Goal: Task Accomplishment & Management: Manage account settings

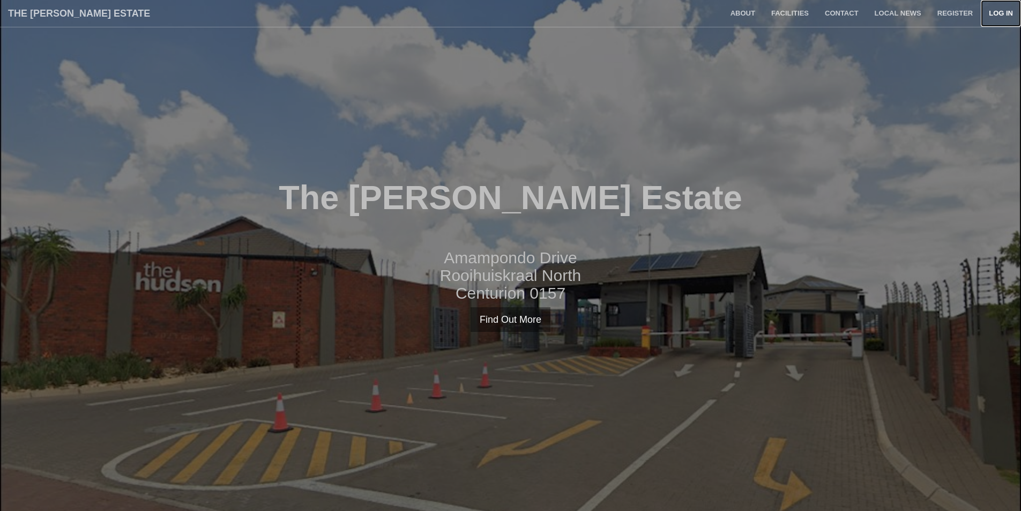
click at [996, 13] on link "Log in" at bounding box center [1001, 13] width 40 height 27
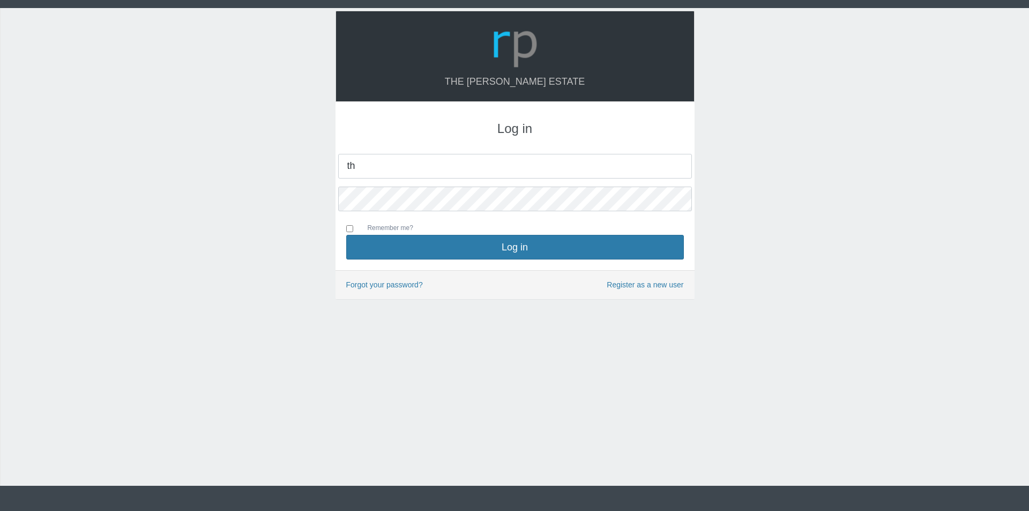
type input "[EMAIL_ADDRESS][DOMAIN_NAME]"
click at [346, 235] on button "Log in" at bounding box center [515, 247] width 338 height 25
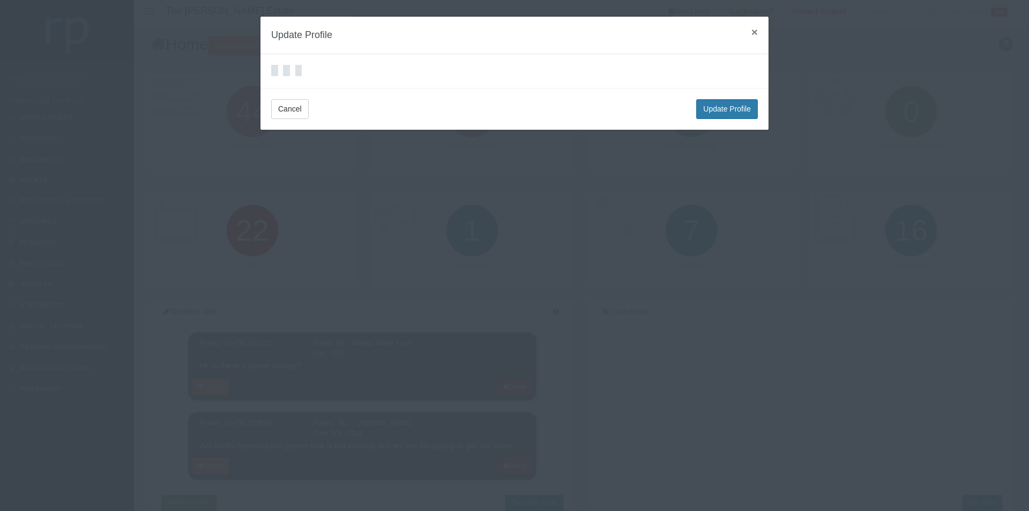
click at [756, 31] on span "×" at bounding box center [755, 32] width 6 height 12
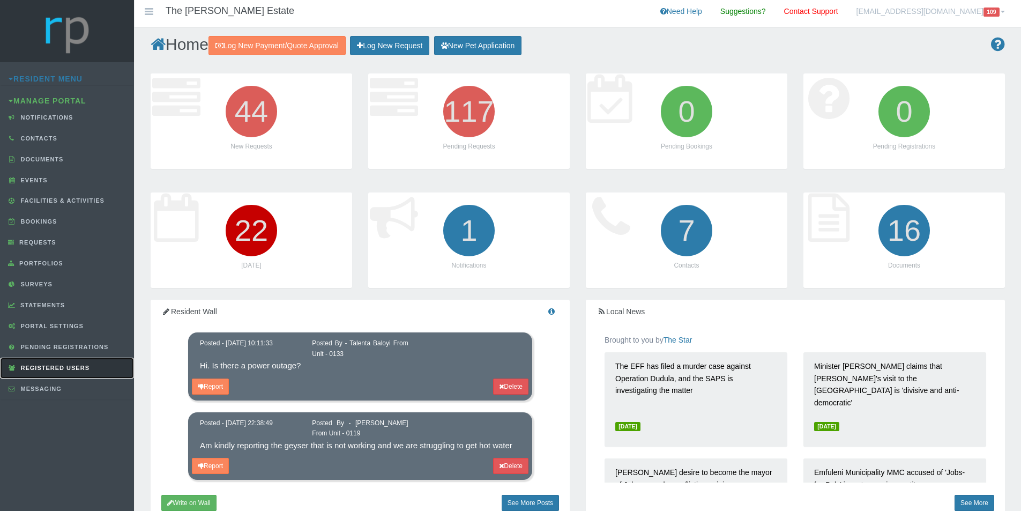
click at [37, 370] on span "Registered Users" at bounding box center [53, 368] width 71 height 6
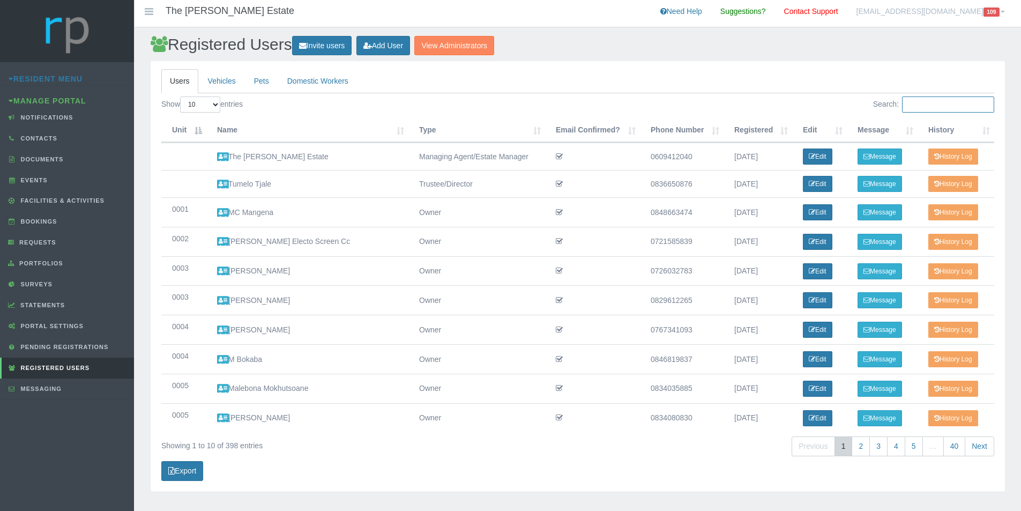
click at [922, 105] on input "Search:" at bounding box center [948, 104] width 92 height 16
paste input "matimbashibambu1@gmail.com"
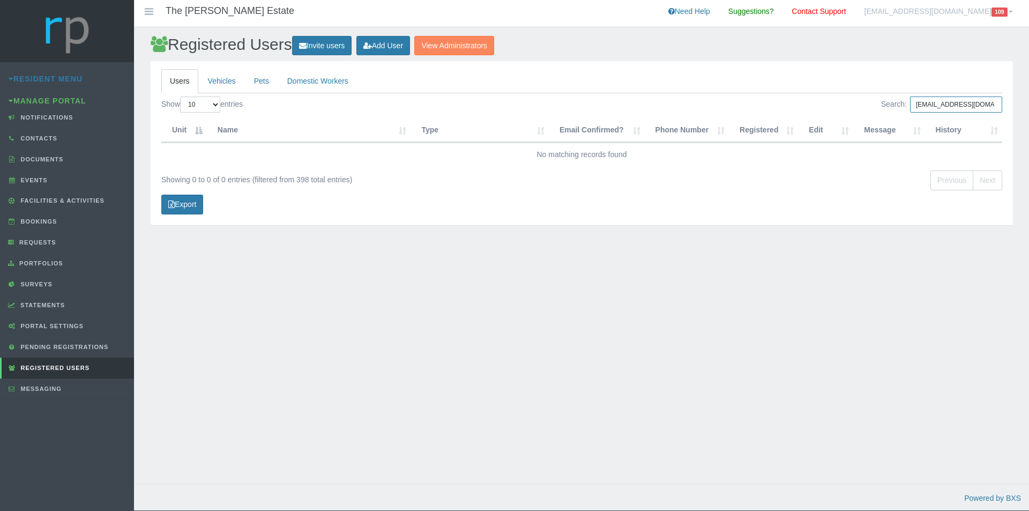
drag, startPoint x: 995, startPoint y: 106, endPoint x: 889, endPoint y: 113, distance: 106.9
click at [889, 113] on div "Search: matimbashibambu1@gmail.com" at bounding box center [796, 105] width 413 height 19
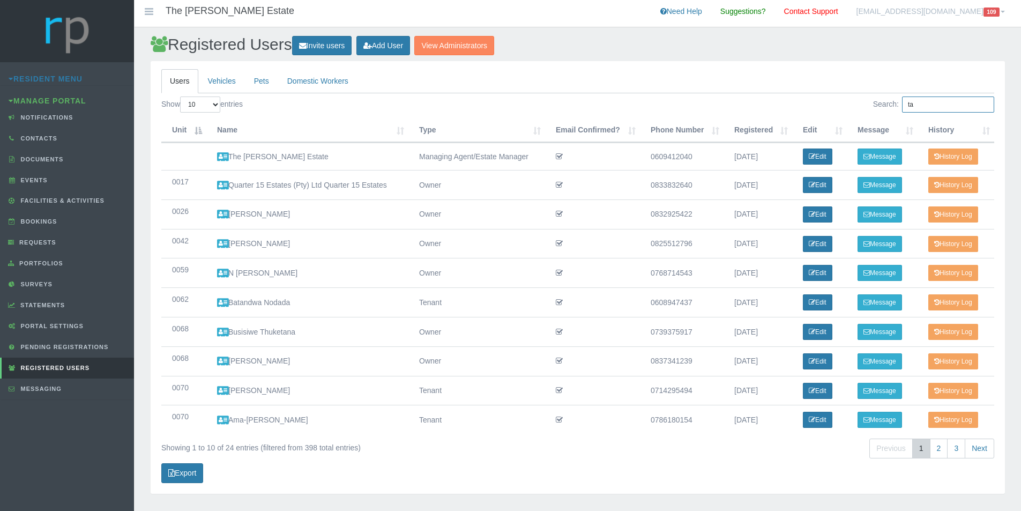
type input "t"
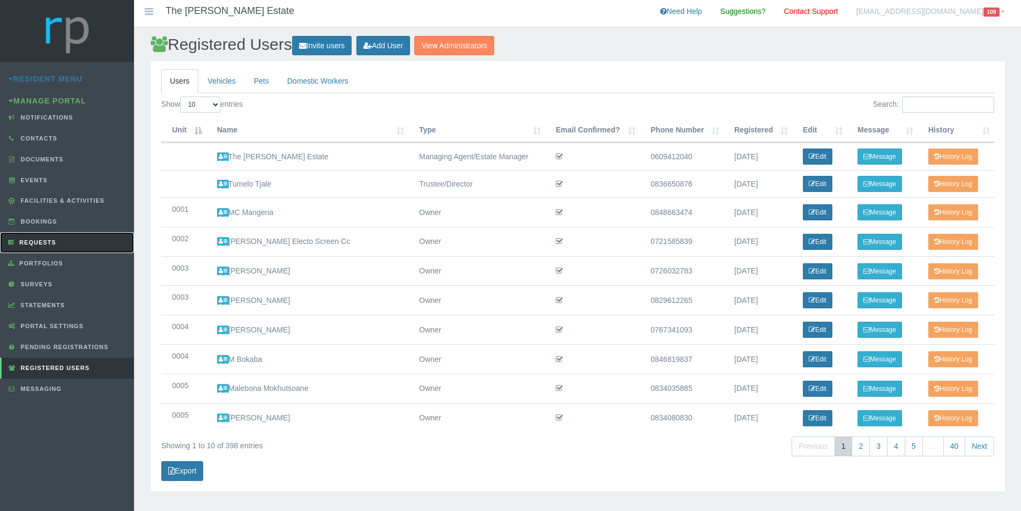
click at [38, 238] on link "Requests" at bounding box center [67, 242] width 134 height 21
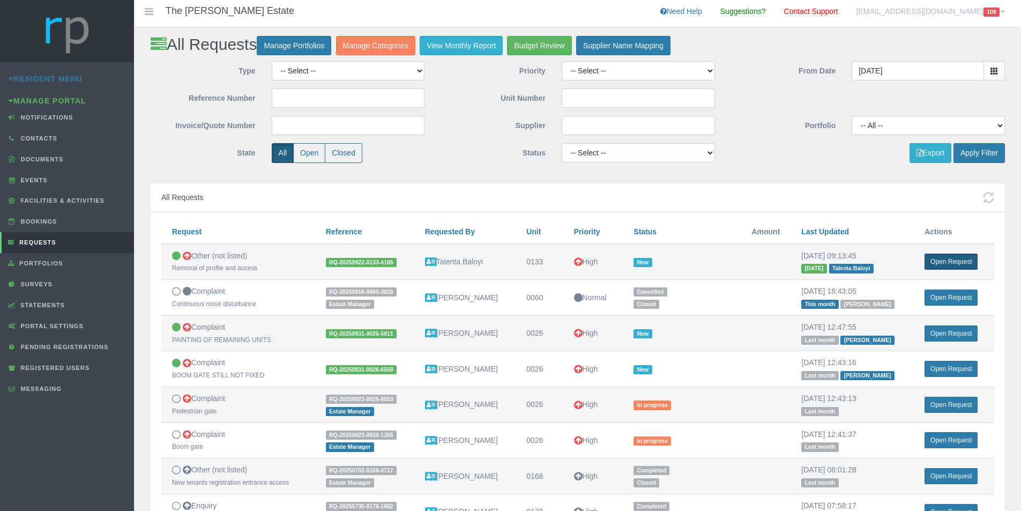
click at [946, 263] on link "Open Request" at bounding box center [951, 262] width 53 height 16
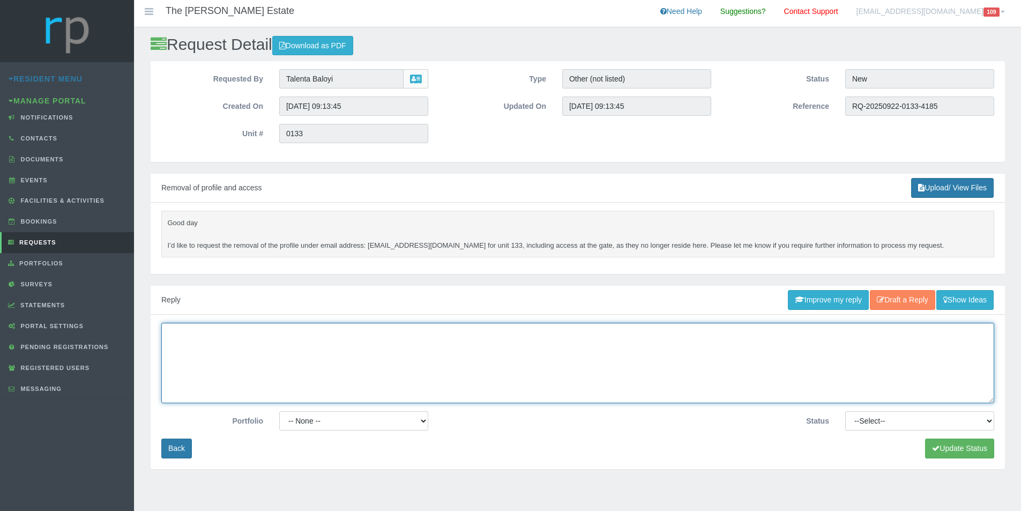
click at [226, 363] on textarea at bounding box center [577, 363] width 833 height 81
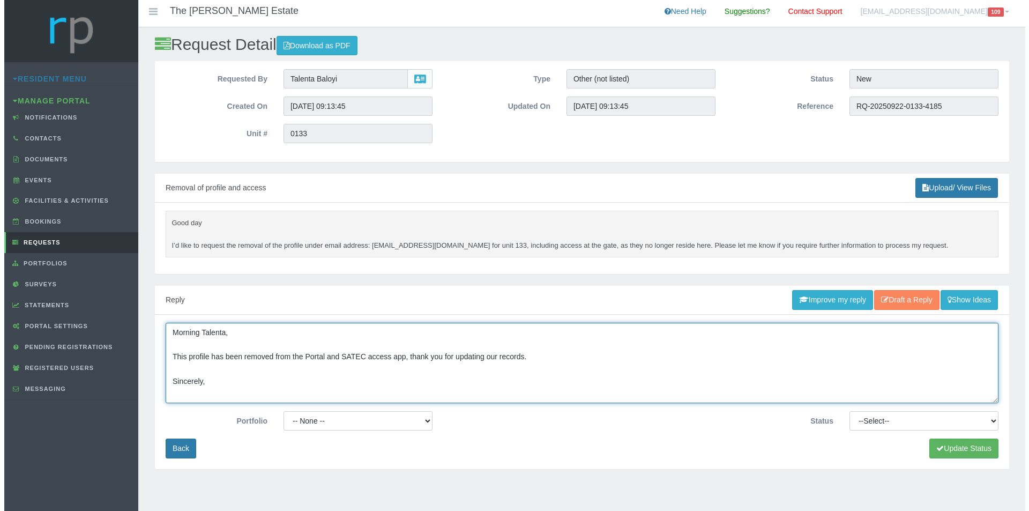
scroll to position [8, 0]
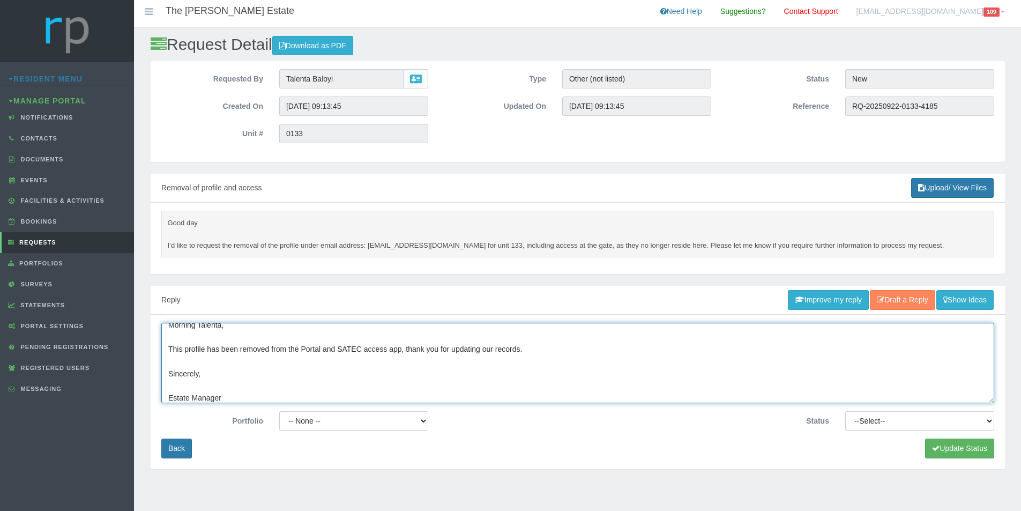
type textarea "Morning Talenta, This profile has been removed from the Portal and SATEC access…"
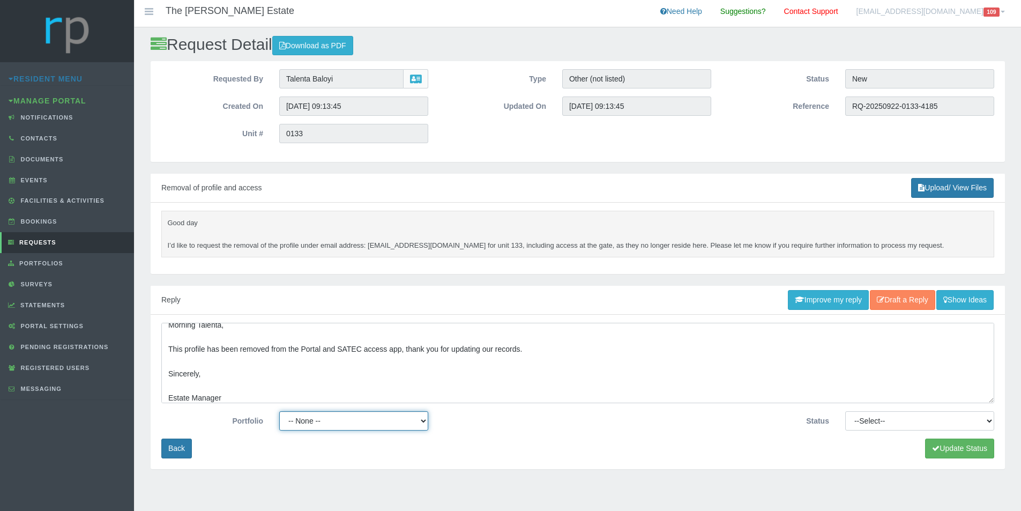
drag, startPoint x: 421, startPoint y: 415, endPoint x: 419, endPoint y: 421, distance: 6.8
click at [421, 415] on select "-- None -- Chairperson Estate Manager Finance Gardens Maintenance Security" at bounding box center [353, 420] width 149 height 19
select select "ESTATEMNGR"
click at [279, 411] on select "-- None -- Chairperson Estate Manager Finance Gardens Maintenance Security" at bounding box center [353, 420] width 149 height 19
click at [909, 422] on select "--Select-- Approved Cancelled Completed Declined More information required New …" at bounding box center [919, 420] width 149 height 19
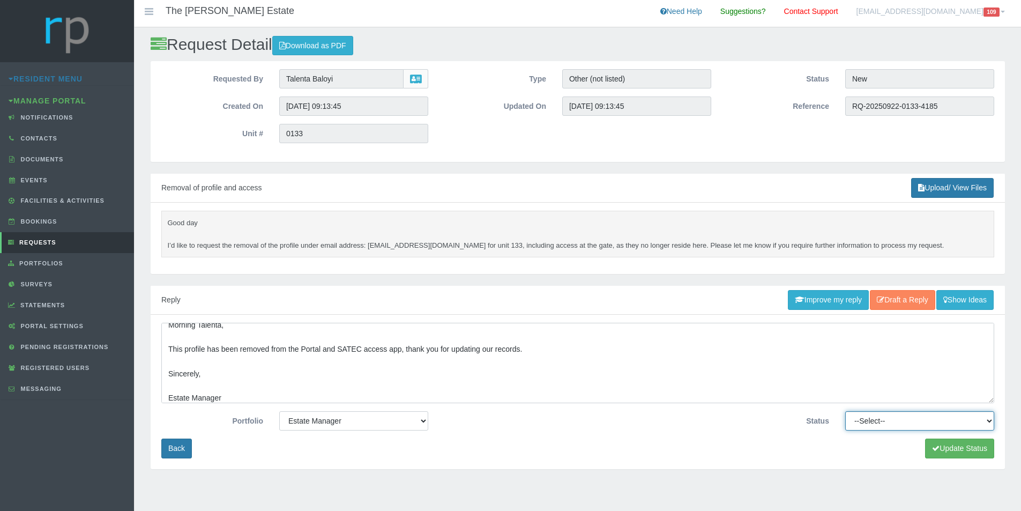
select select "COMPLETED"
click at [845, 411] on select "--Select-- Approved Cancelled Completed Declined More information required New …" at bounding box center [919, 420] width 149 height 19
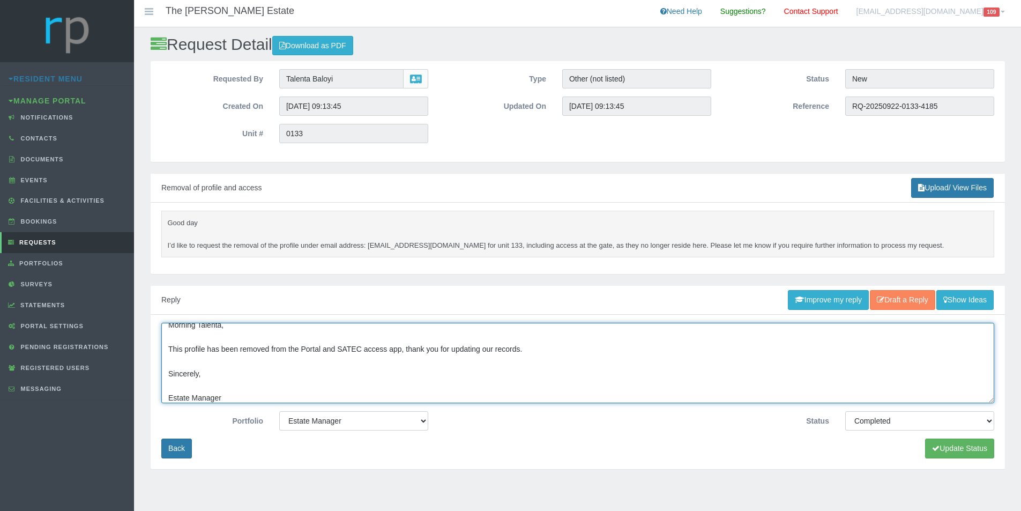
click at [527, 345] on textarea "Morning Talenta, This profile has been removed from the Portal and SATEC access…" at bounding box center [577, 363] width 833 height 81
type textarea "Morning Talenta, This profile has been removed from the Portal and SATEC access…"
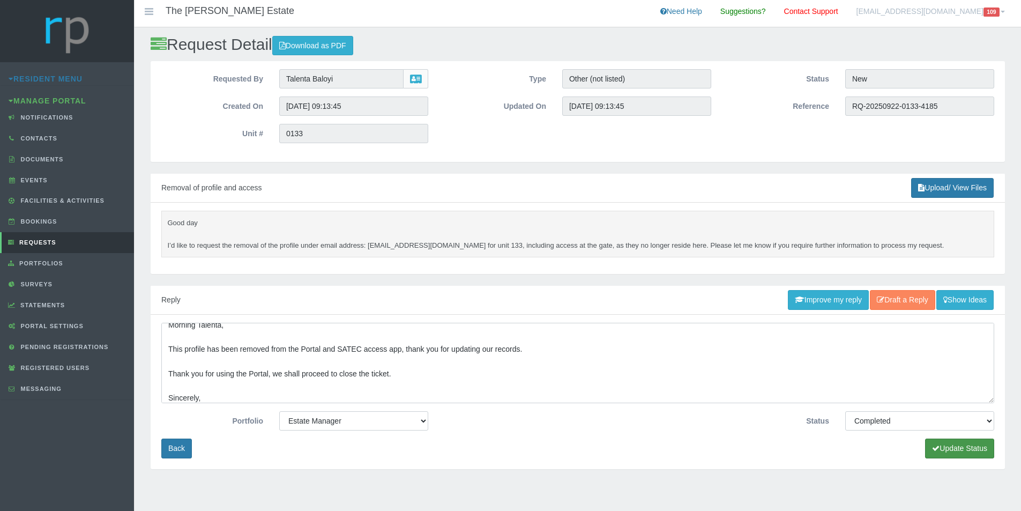
click at [953, 456] on button "Update Status" at bounding box center [959, 449] width 69 height 20
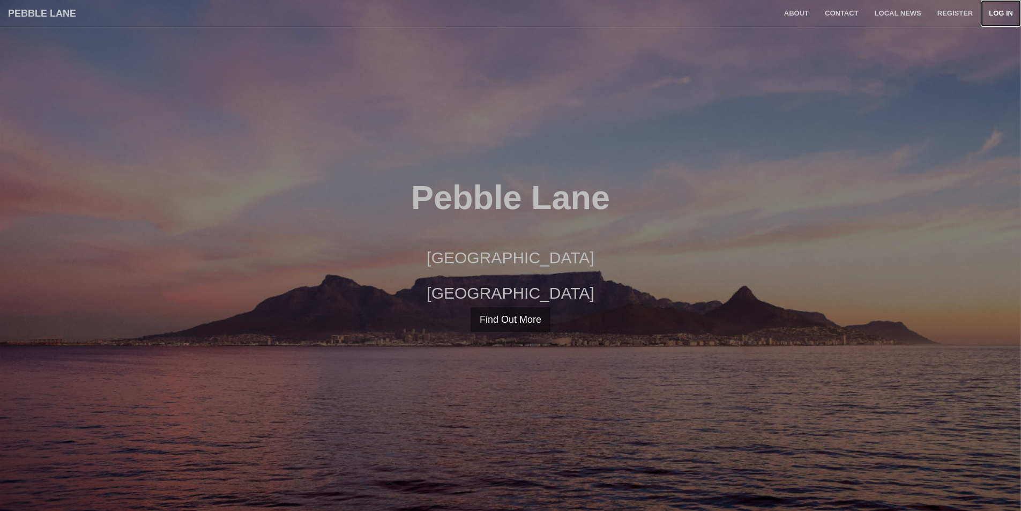
click at [1005, 8] on link "Log in" at bounding box center [1001, 13] width 40 height 27
